Goal: Transaction & Acquisition: Purchase product/service

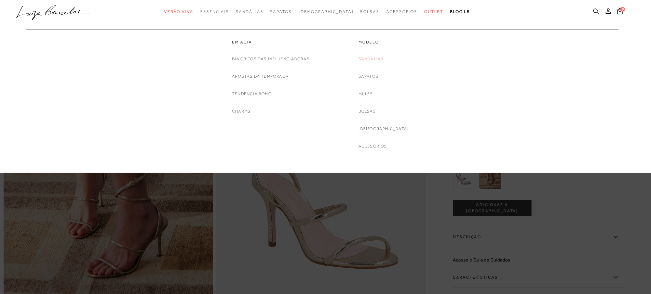
click at [381, 57] on link "Sandálias" at bounding box center [370, 58] width 25 height 7
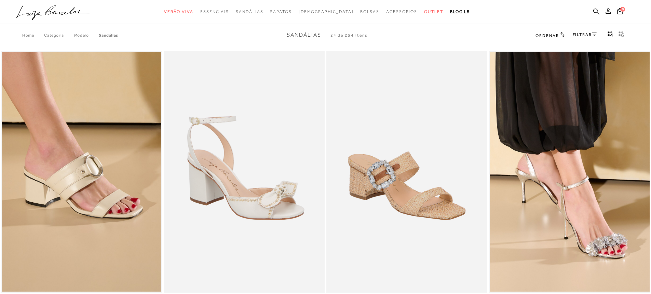
click at [591, 33] on link "FILTRAR" at bounding box center [585, 34] width 24 height 5
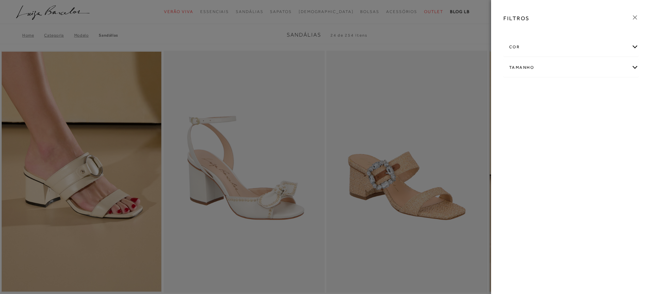
click at [591, 48] on div "cor" at bounding box center [571, 47] width 135 height 18
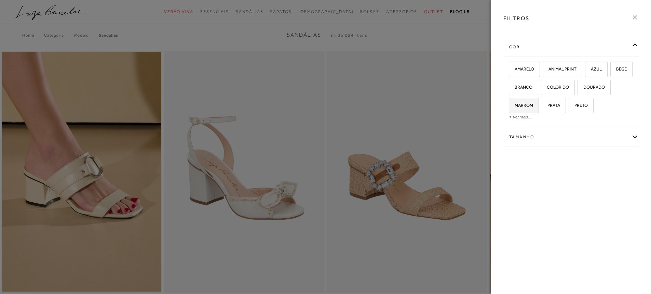
click at [533, 107] on span "MARROM" at bounding box center [522, 105] width 24 height 5
click at [515, 107] on input "MARROM" at bounding box center [511, 106] width 7 height 7
checkbox input "true"
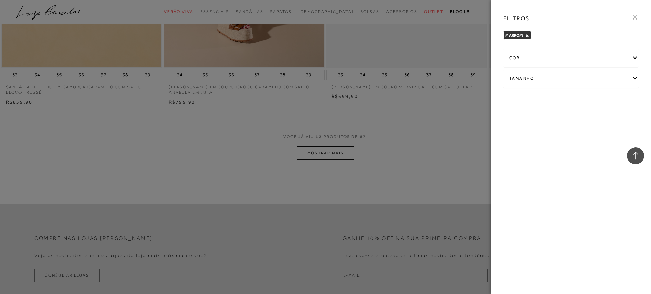
scroll to position [801, 0]
